Goal: Task Accomplishment & Management: Use online tool/utility

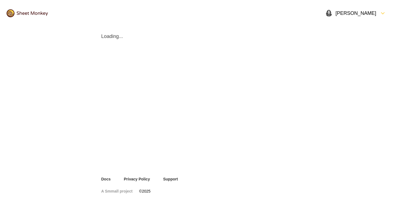
click at [29, 12] on img at bounding box center [27, 13] width 41 height 8
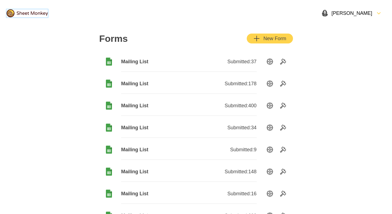
scroll to position [57, 0]
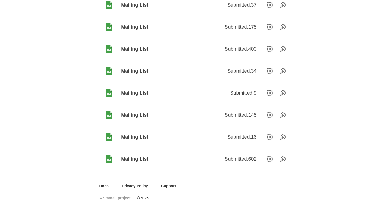
click at [137, 185] on link "Privacy Policy" at bounding box center [135, 186] width 26 height 6
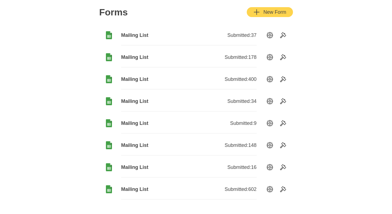
scroll to position [57, 0]
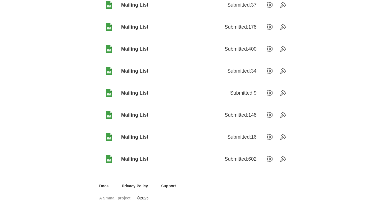
click at [139, 158] on span "Mailing List" at bounding box center [155, 159] width 68 height 7
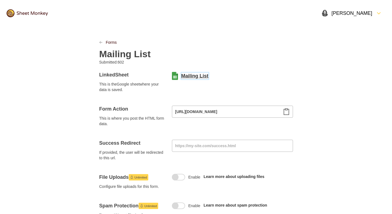
click at [198, 76] on link "Mailing List" at bounding box center [194, 76] width 27 height 7
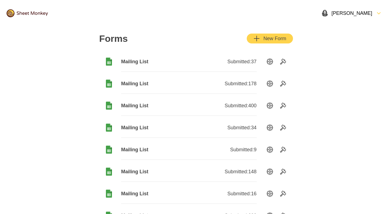
scroll to position [57, 0]
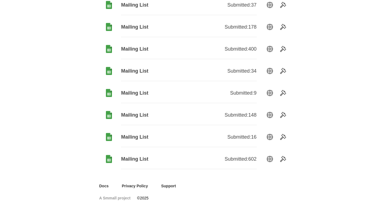
click at [140, 136] on span "Mailing List" at bounding box center [155, 137] width 68 height 7
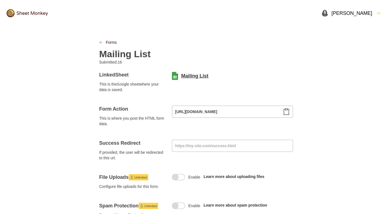
click at [193, 77] on link "Mailing List" at bounding box center [194, 76] width 27 height 7
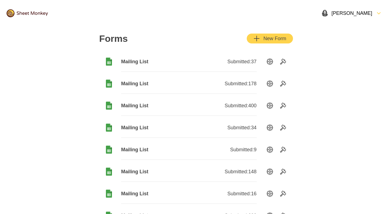
click at [140, 62] on span "Mailing List" at bounding box center [155, 61] width 68 height 7
click at [141, 105] on span "Mailing List" at bounding box center [155, 105] width 68 height 7
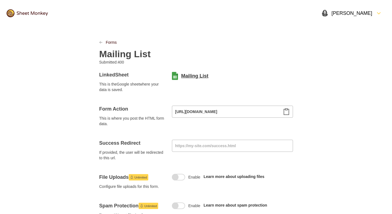
click at [198, 76] on link "Mailing List" at bounding box center [194, 76] width 27 height 7
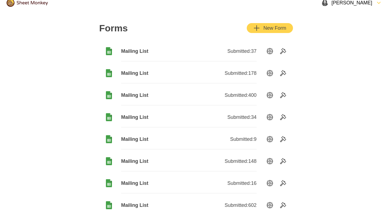
scroll to position [15, 0]
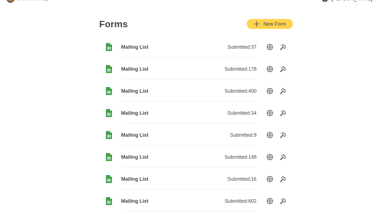
click at [143, 155] on span "Mailing List" at bounding box center [155, 157] width 68 height 7
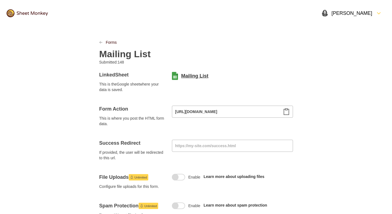
click at [188, 76] on link "Mailing List" at bounding box center [194, 76] width 27 height 7
